Goal: Task Accomplishment & Management: Use online tool/utility

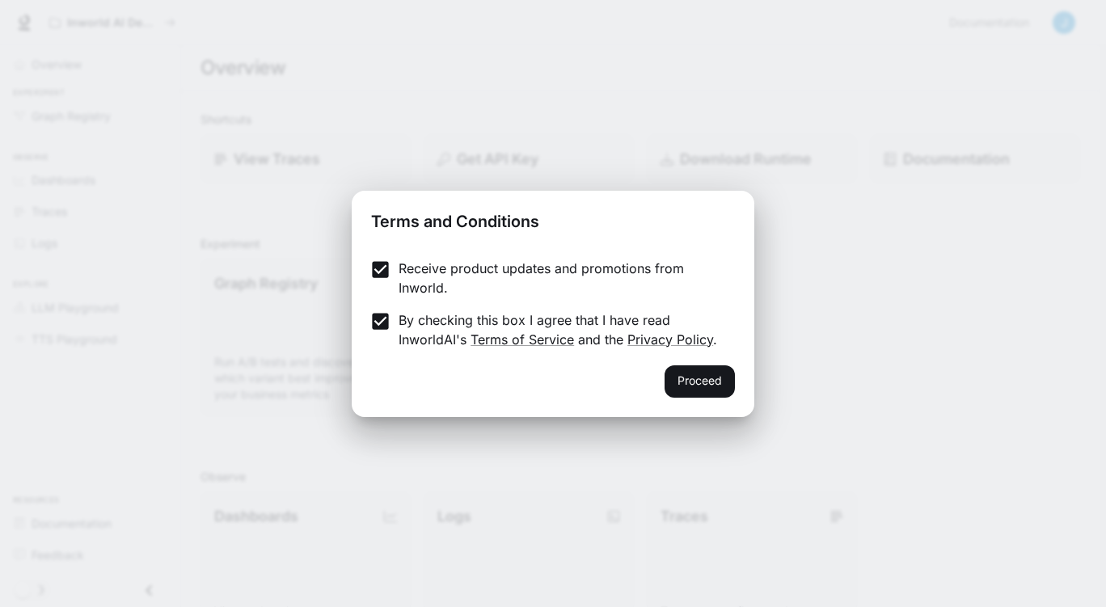
click at [704, 377] on button "Proceed" at bounding box center [700, 381] width 70 height 32
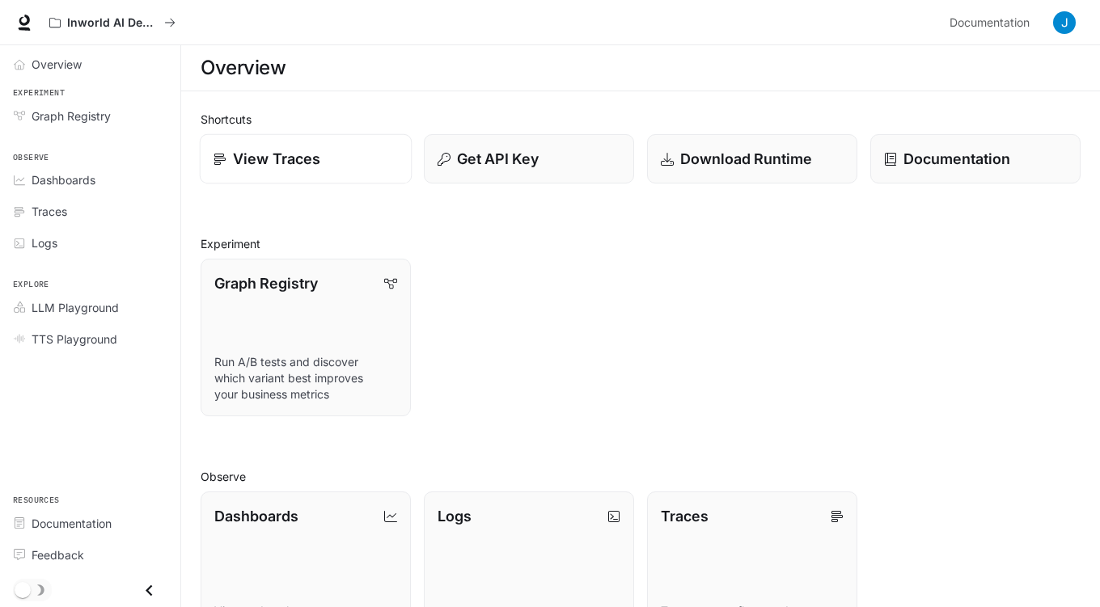
click at [313, 156] on p "View Traces" at bounding box center [276, 159] width 87 height 22
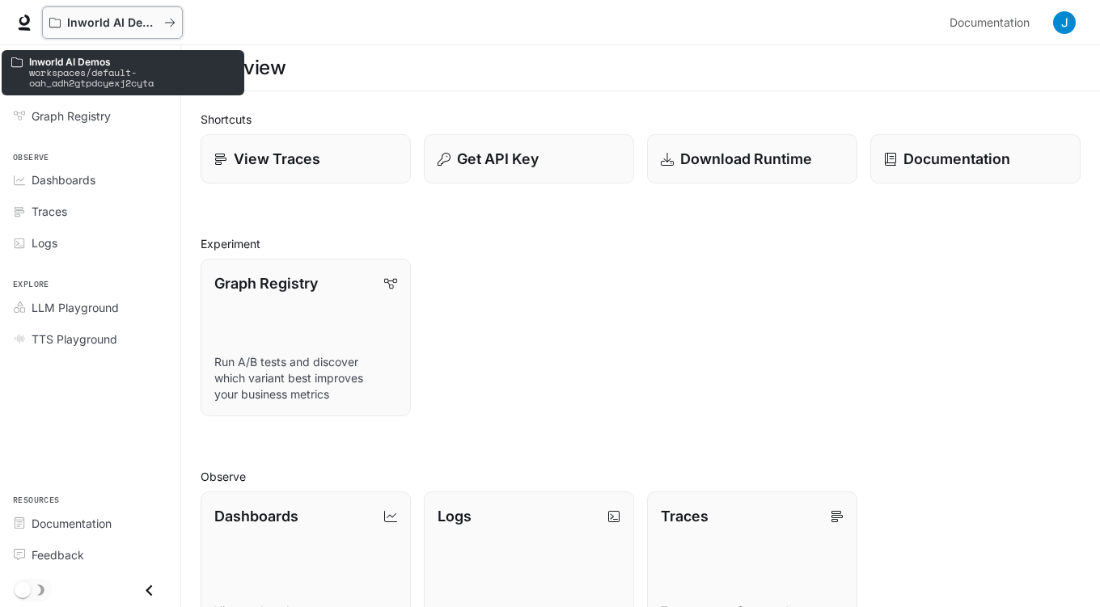
click at [171, 20] on icon "All workspaces" at bounding box center [169, 22] width 11 height 11
